Goal: Task Accomplishment & Management: Manage account settings

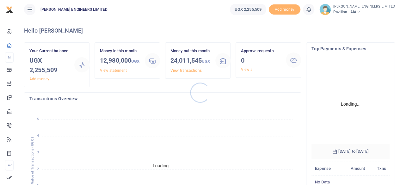
scroll to position [99, 73]
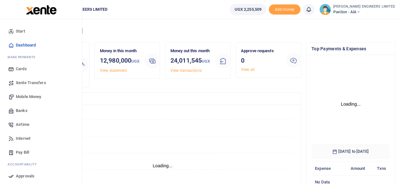
click at [24, 96] on span "Mobile Money" at bounding box center [28, 97] width 25 height 6
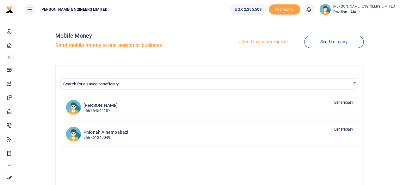
click at [256, 43] on link "Send to a new recipient" at bounding box center [262, 41] width 83 height 11
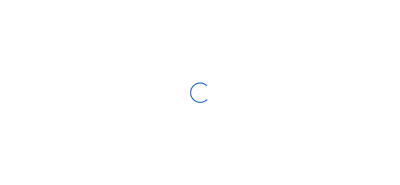
select select
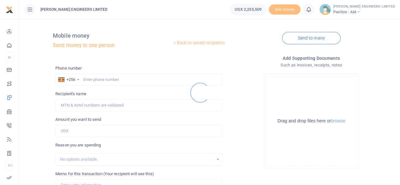
click at [89, 78] on div at bounding box center [200, 92] width 400 height 185
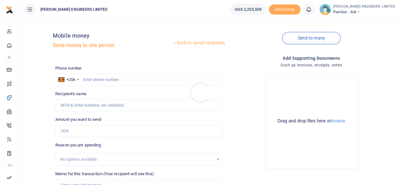
click at [90, 83] on div at bounding box center [200, 92] width 400 height 185
click at [94, 83] on input "text" at bounding box center [138, 80] width 167 height 12
type input "760858547"
click at [65, 131] on input "Amount you want to send" at bounding box center [138, 131] width 167 height 12
type input "Anthony Ainamani"
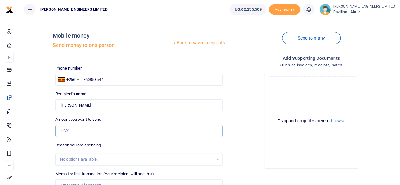
click at [61, 131] on input "Amount you want to send" at bounding box center [138, 131] width 167 height 12
click at [60, 132] on input "Amount you want to send" at bounding box center [138, 131] width 167 height 12
click at [167, 116] on div "Amount you want to send Amount is required." at bounding box center [138, 126] width 167 height 21
click at [62, 130] on input "Amount you want to send" at bounding box center [138, 131] width 167 height 12
click at [60, 131] on input "Amount you want to send" at bounding box center [138, 131] width 167 height 12
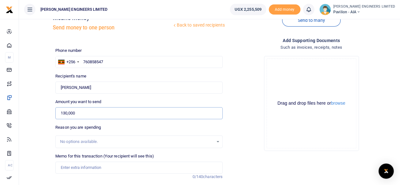
scroll to position [32, 0]
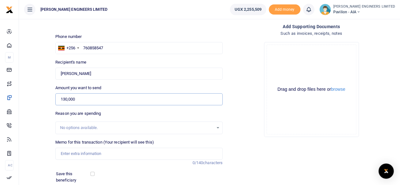
type input "130,000"
click at [66, 153] on input "Memo for this transaction (Your recipient will see this)" at bounding box center [138, 154] width 167 height 12
click at [89, 154] on input "30ft by 30ft tarpaulin" at bounding box center [138, 154] width 167 height 12
click at [103, 155] on input "30ft by 30ft tarpaulin" at bounding box center [138, 154] width 167 height 12
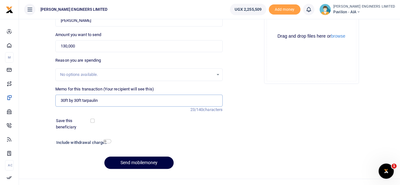
scroll to position [94, 0]
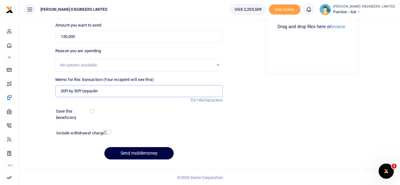
type input "30ft by 30ft tarpaulin"
click at [108, 133] on input "checkbox" at bounding box center [107, 132] width 8 height 4
checkbox input "true"
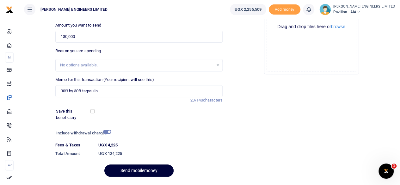
click at [137, 170] on button "Send mobilemoney" at bounding box center [138, 170] width 69 height 12
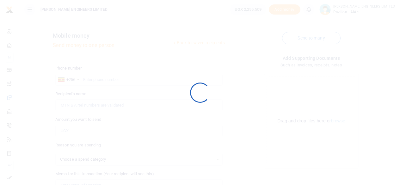
select select
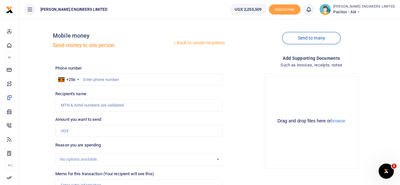
click at [312, 9] on icon at bounding box center [309, 9] width 6 height 7
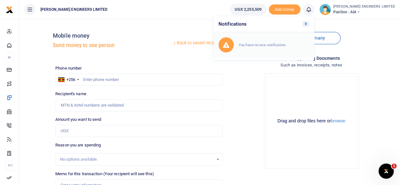
click at [275, 43] on small "You have no new notification" at bounding box center [262, 45] width 47 height 4
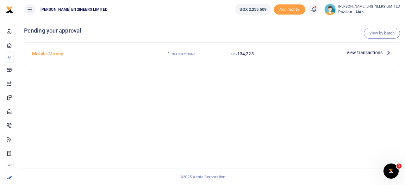
click at [359, 53] on span "View transactions" at bounding box center [364, 52] width 36 height 7
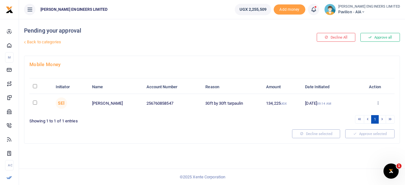
click at [35, 102] on input "checkbox" at bounding box center [35, 103] width 4 height 4
checkbox input "true"
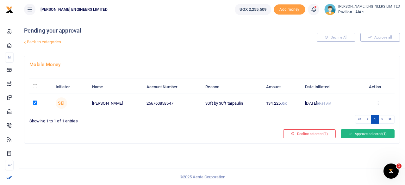
click at [357, 133] on button "Approve selected (1)" at bounding box center [368, 133] width 54 height 9
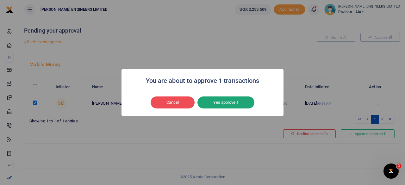
click at [235, 102] on button "Yes approve 1" at bounding box center [225, 102] width 57 height 12
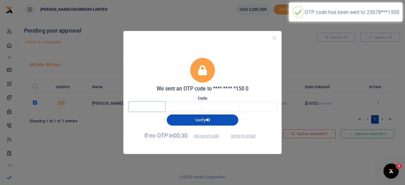
click at [152, 106] on input "text" at bounding box center [146, 106] width 37 height 11
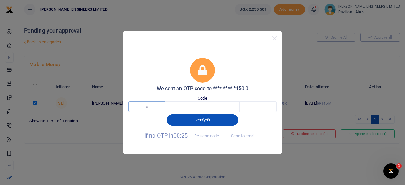
type input "6"
type input "9"
type input "6"
type input "1"
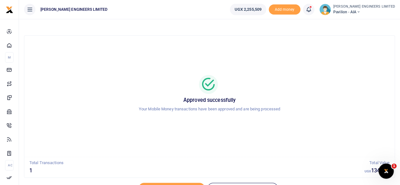
click at [360, 11] on icon at bounding box center [358, 12] width 4 height 4
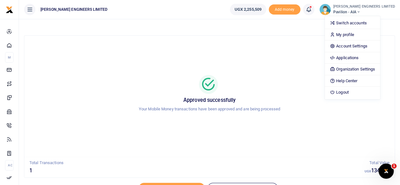
click at [292, 39] on div "Approved successfully Your Mobile Money transactions have been approved and are…" at bounding box center [209, 96] width 370 height 121
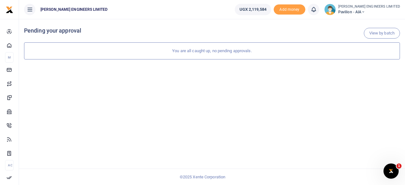
click at [365, 12] on icon at bounding box center [363, 12] width 4 height 4
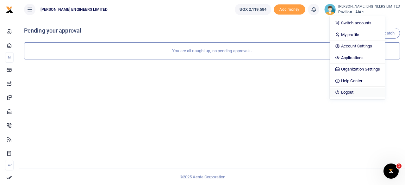
click at [368, 93] on link "Logout" at bounding box center [357, 92] width 55 height 9
